Goal: Information Seeking & Learning: Learn about a topic

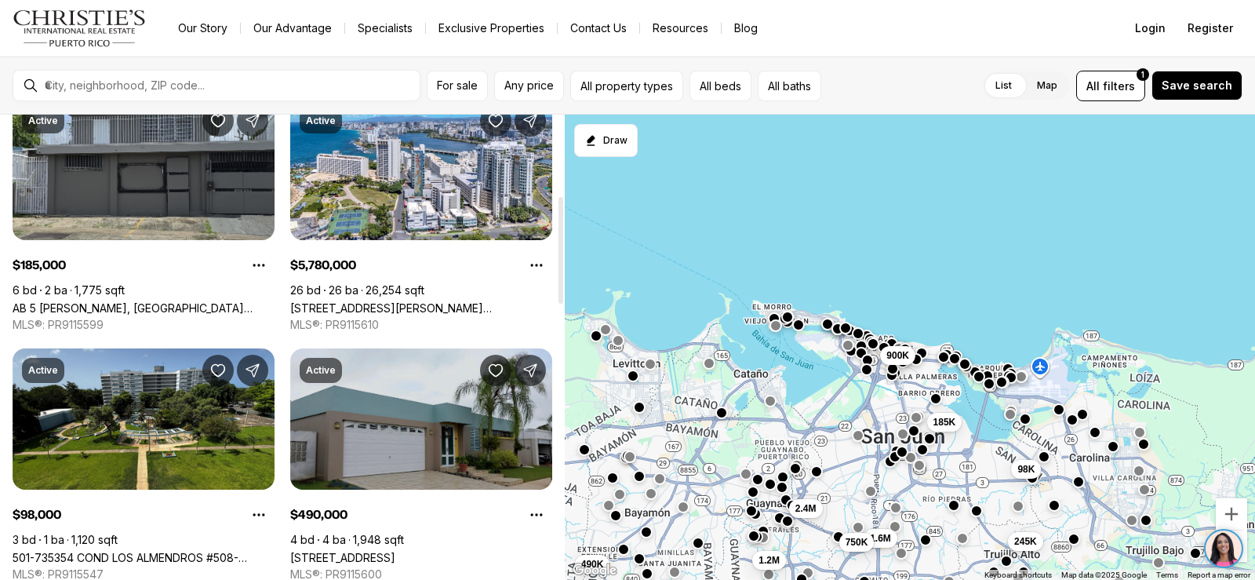
scroll to position [392, 0]
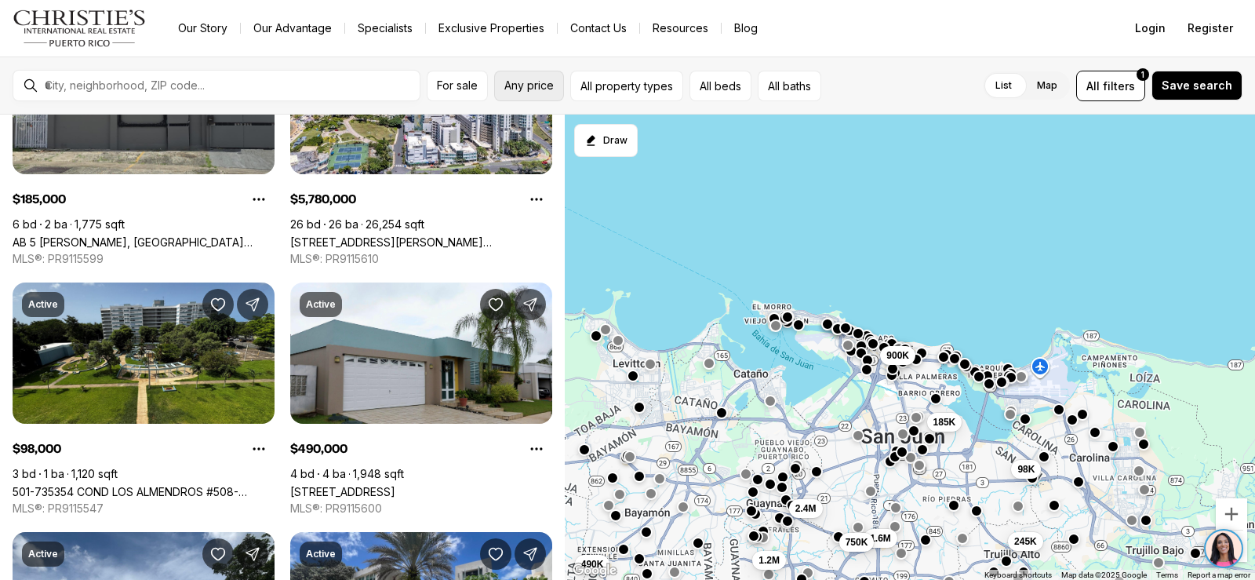
click at [528, 86] on span "Any price" at bounding box center [528, 85] width 49 height 13
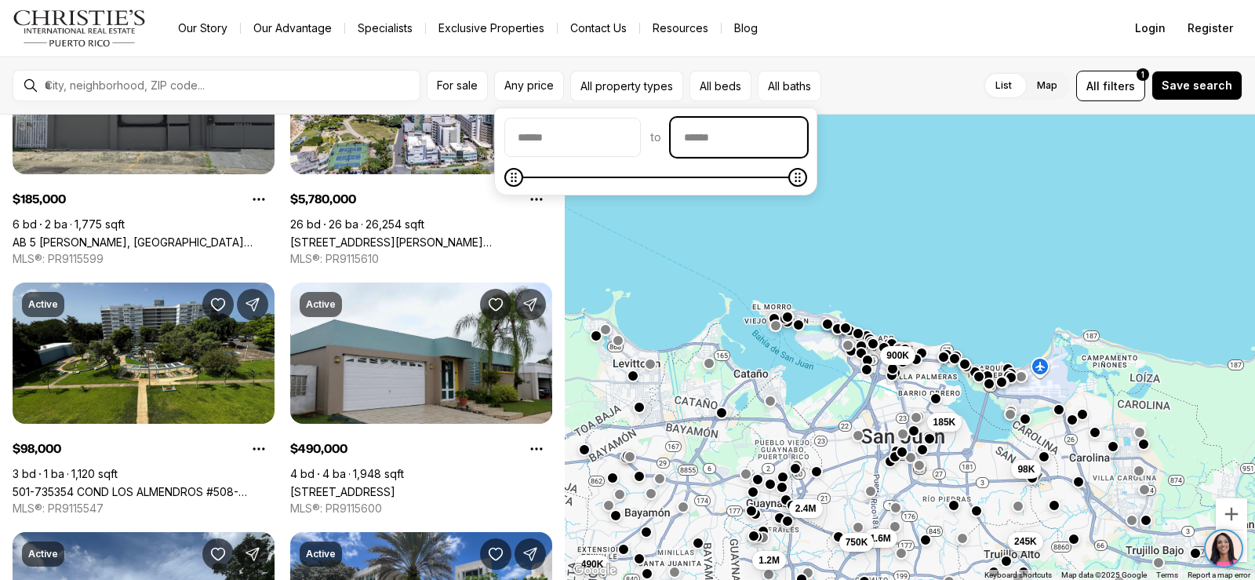
click at [725, 131] on input "priceMax" at bounding box center [738, 137] width 135 height 38
type input "********"
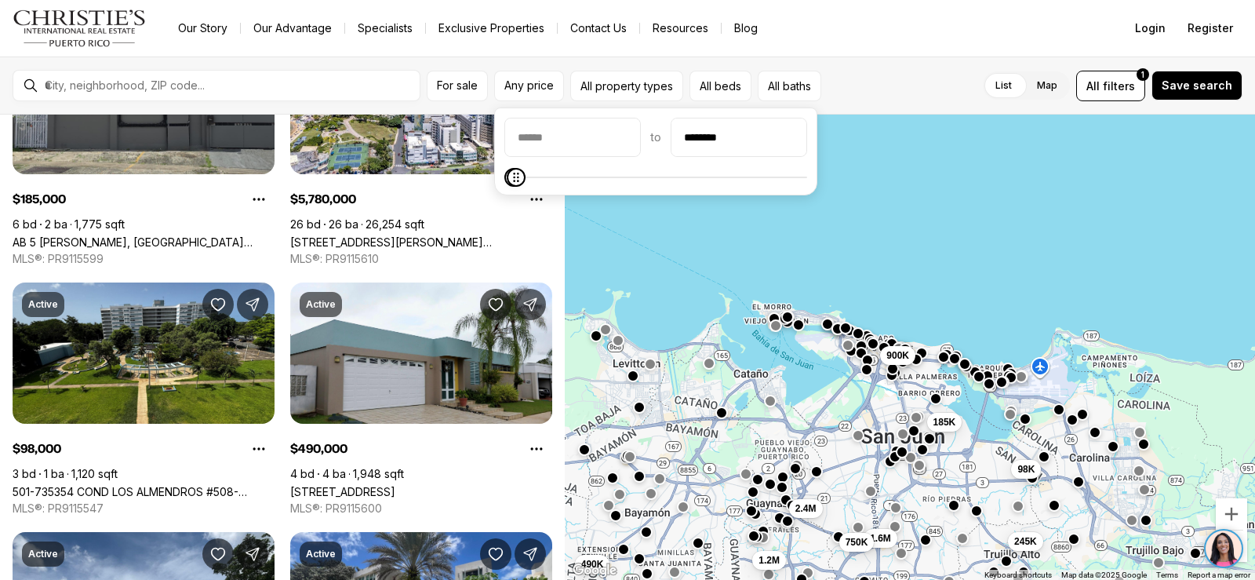
click at [960, 218] on div "185K 98K 245K 2.4M 1.6M 1.2M 490K 750K 900K" at bounding box center [910, 348] width 690 height 466
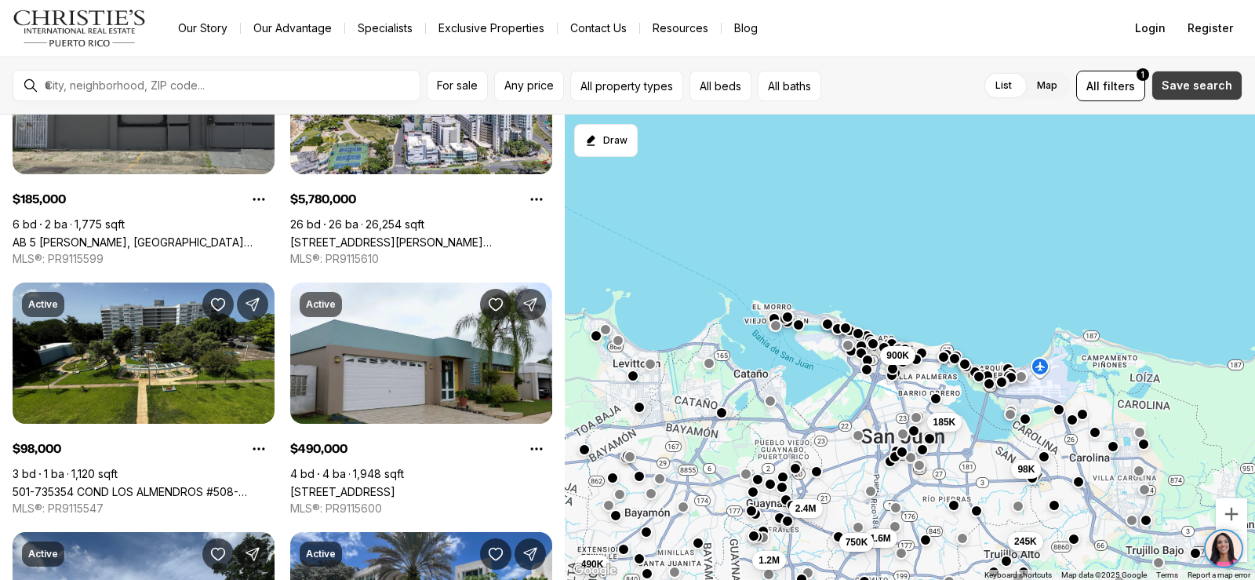
click at [1208, 84] on span "Save search" at bounding box center [1197, 85] width 71 height 13
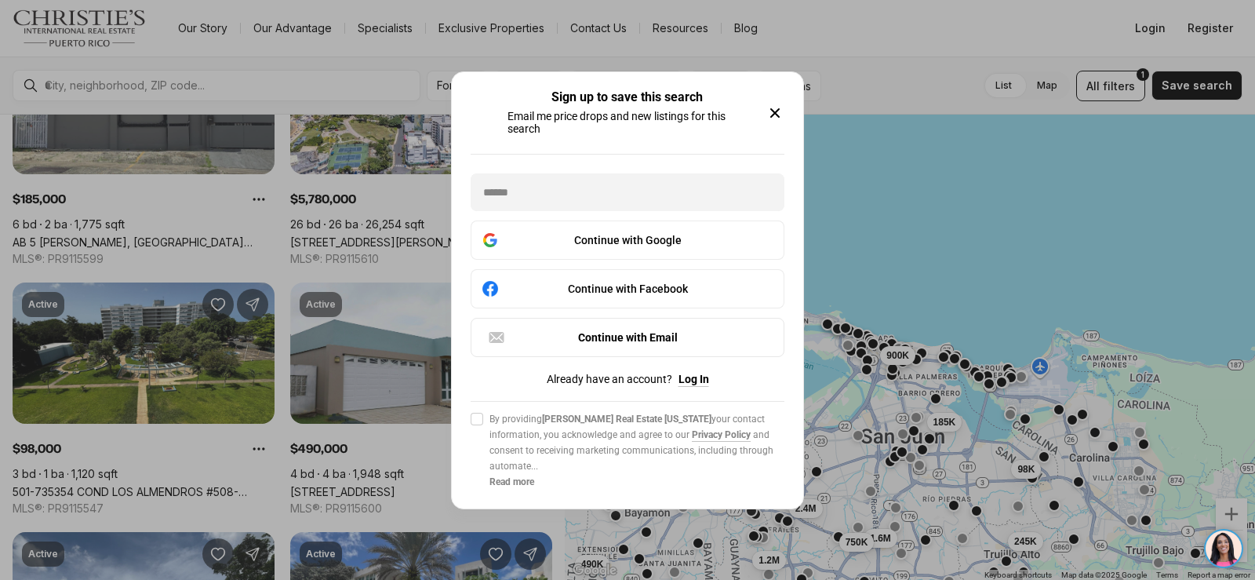
click at [787, 103] on div "Sign up to save this search Email me price drops and new listings for this sear…" at bounding box center [627, 290] width 351 height 436
click at [778, 104] on icon "button" at bounding box center [775, 113] width 19 height 19
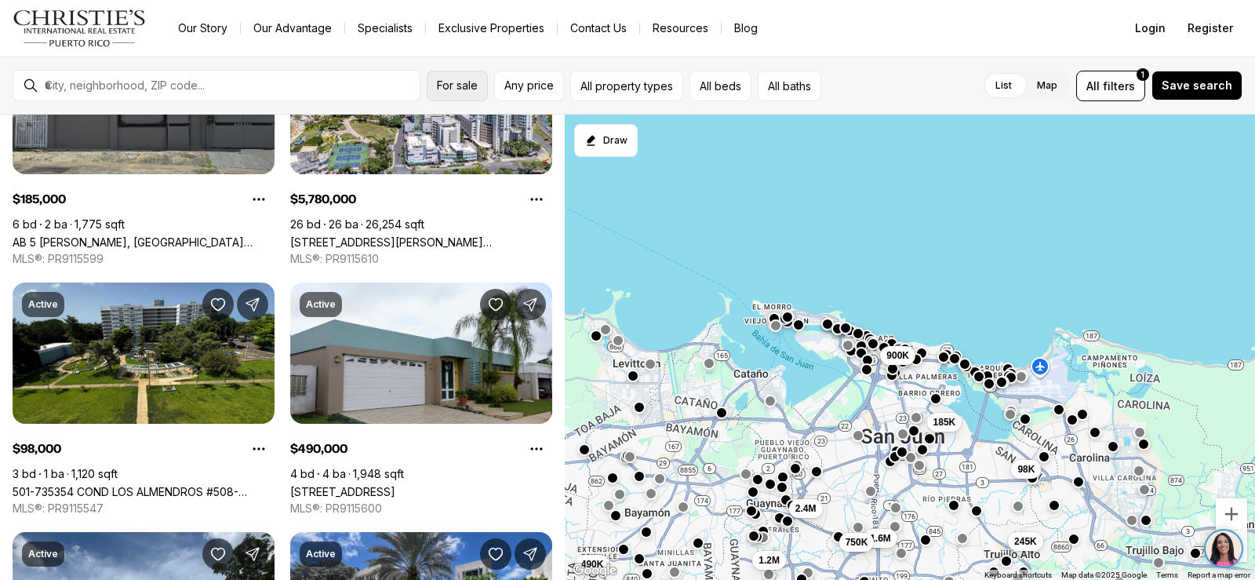
click at [468, 84] on span "For sale" at bounding box center [457, 85] width 41 height 13
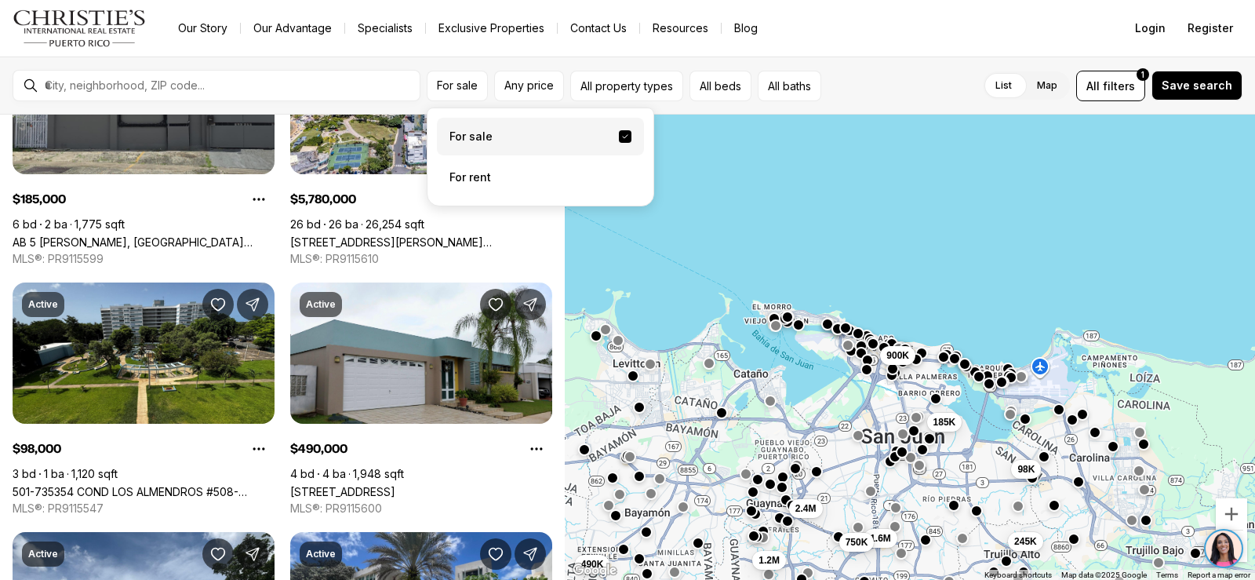
click at [482, 137] on label "For sale" at bounding box center [540, 137] width 207 height 38
click at [619, 137] on button "For sale" at bounding box center [625, 136] width 13 height 13
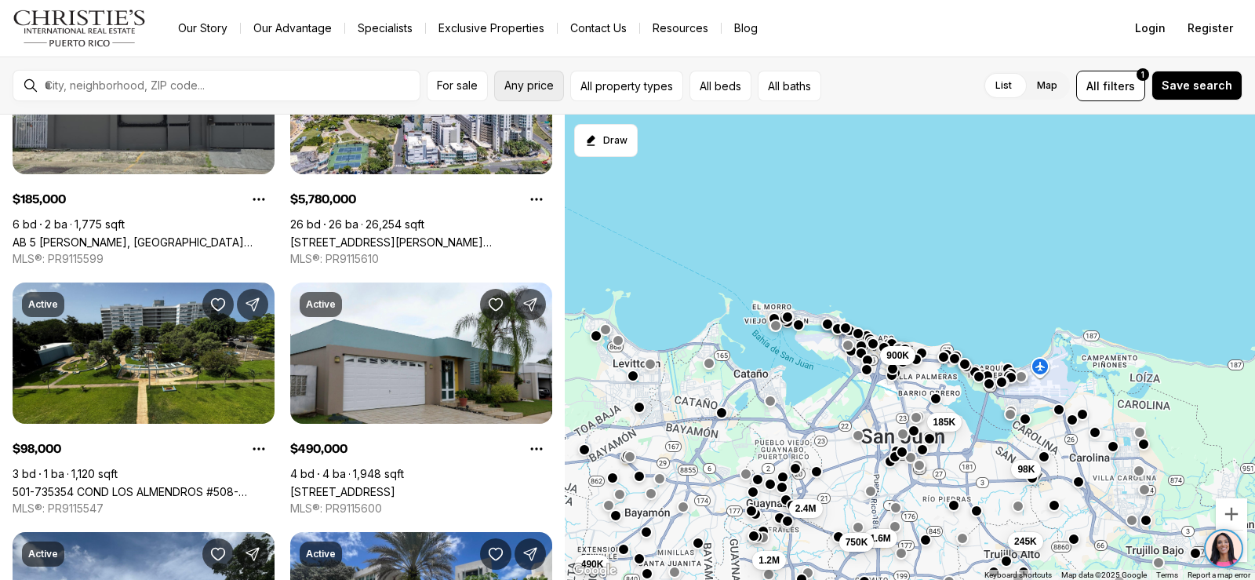
click at [515, 79] on span "Any price" at bounding box center [528, 85] width 49 height 13
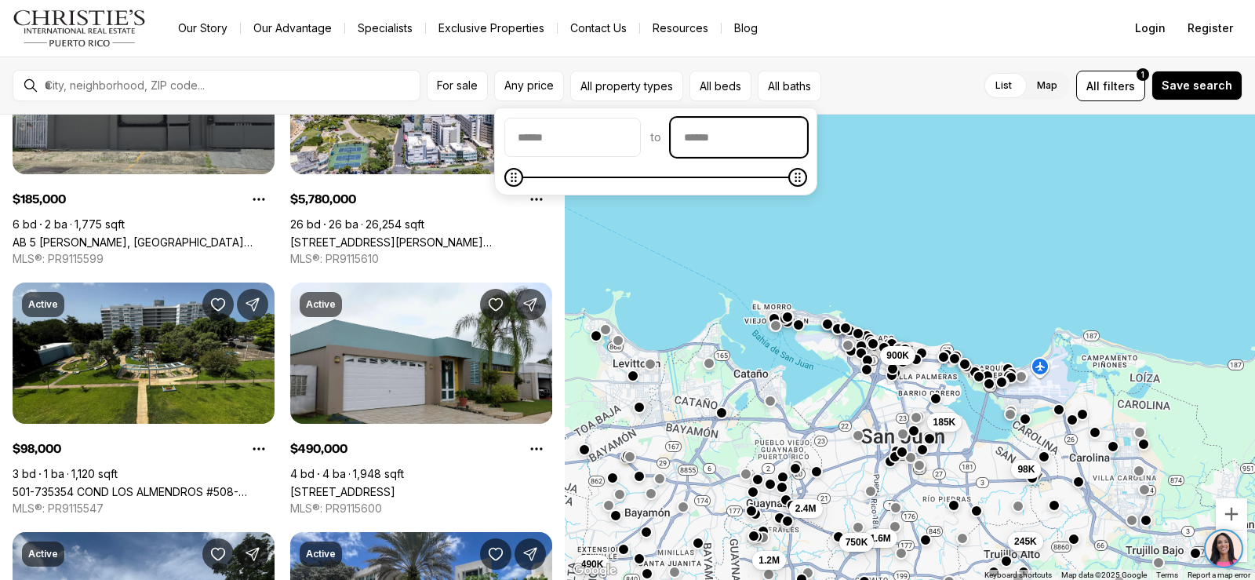
click at [771, 144] on input "priceMax" at bounding box center [738, 137] width 135 height 38
type input "********"
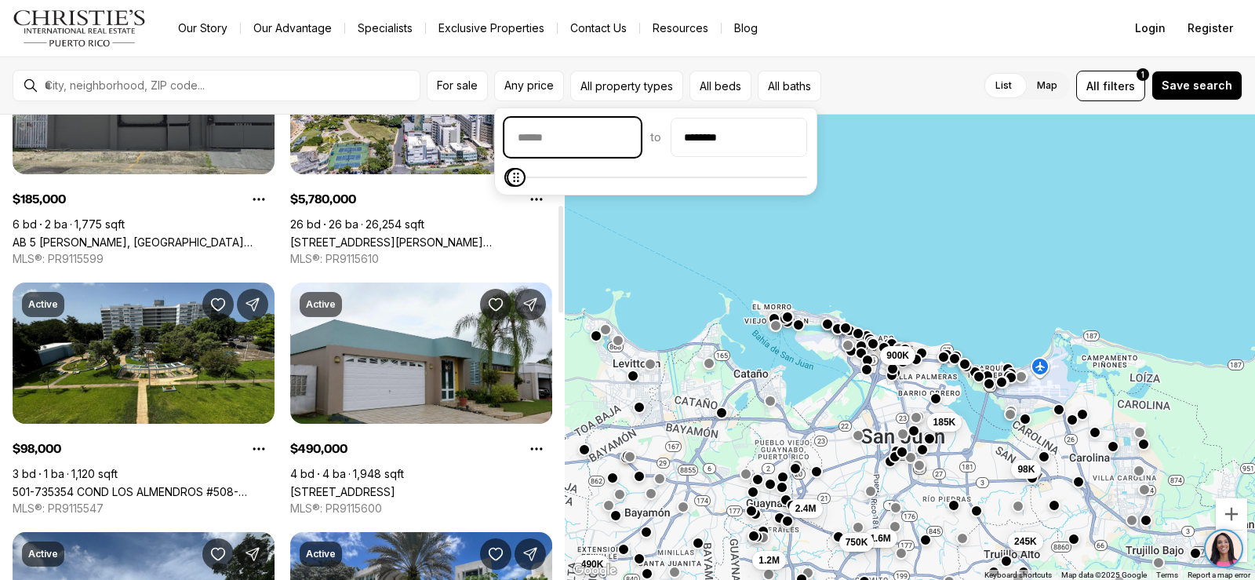
click at [552, 138] on input "priceMin" at bounding box center [572, 137] width 135 height 38
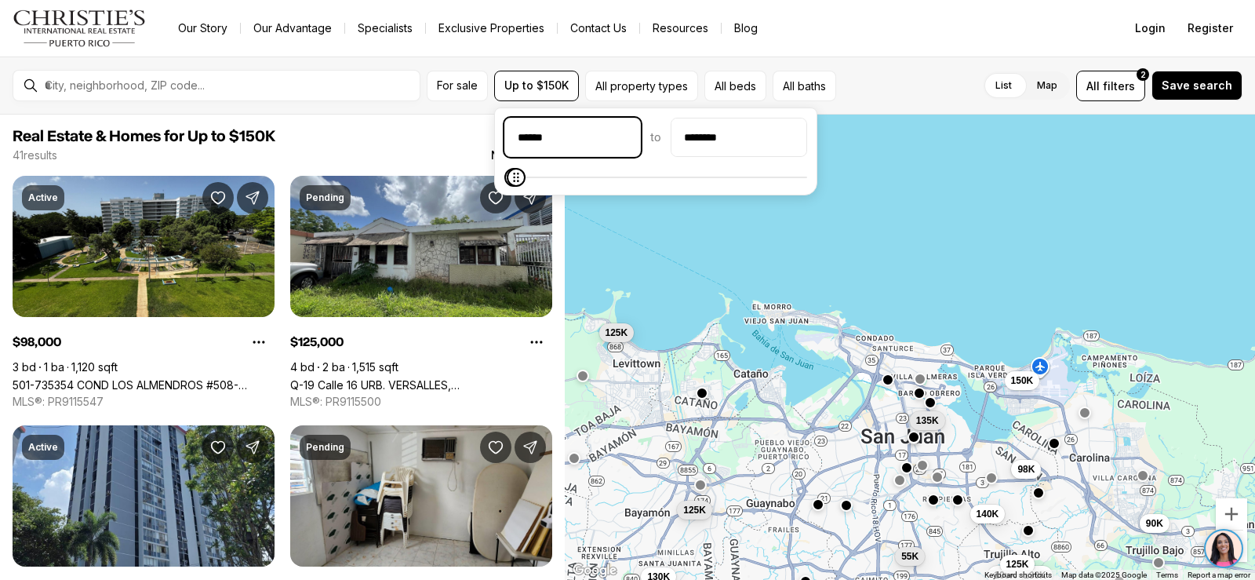
type input "*******"
click at [938, 185] on div "135K 98K 130K 100K 140K 125K 55K 90K 150K 125K 130K 125K" at bounding box center [910, 348] width 690 height 466
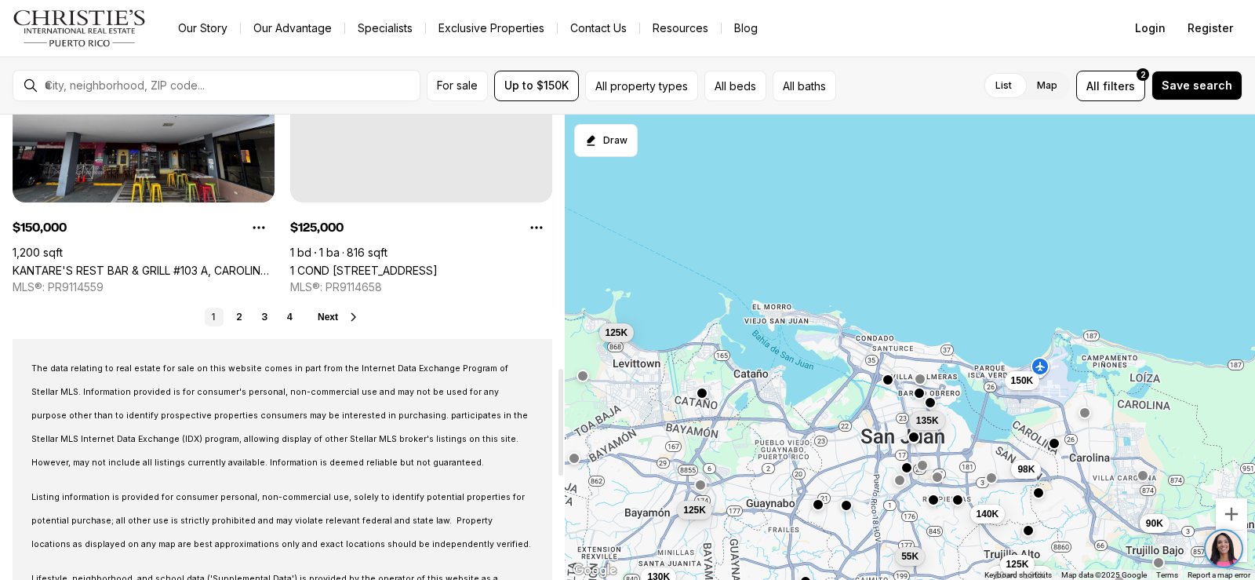
scroll to position [1490, 0]
